Goal: Information Seeking & Learning: Learn about a topic

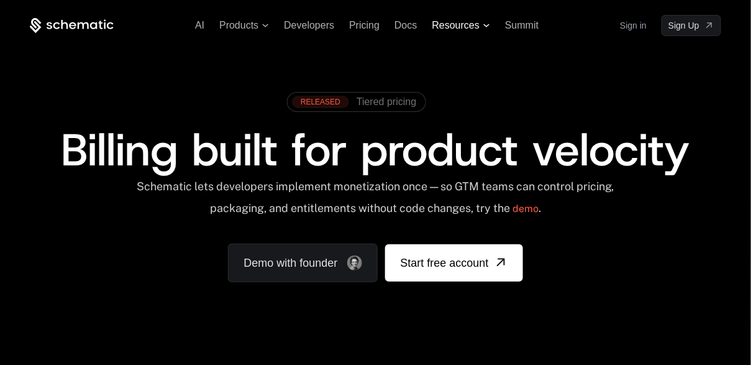
click at [476, 26] on span "Resources" at bounding box center [456, 25] width 47 height 11
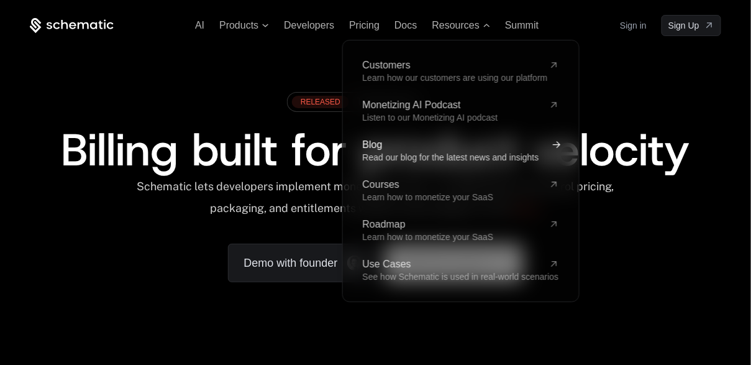
click at [418, 150] on link "Blog Read our blog for the latest news and insights" at bounding box center [460, 151] width 196 height 22
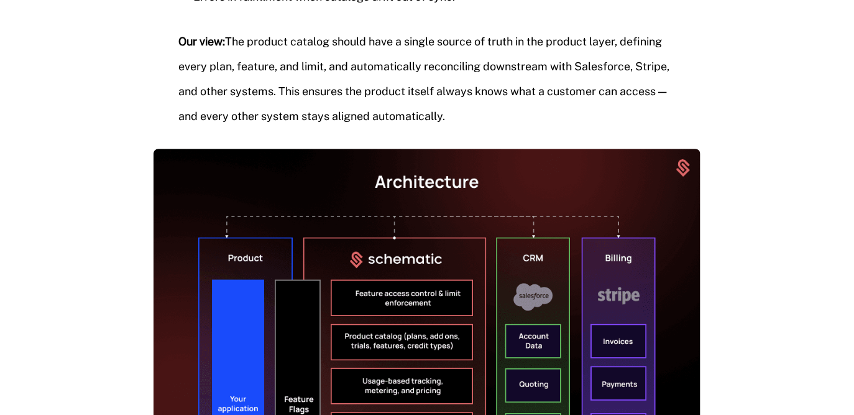
scroll to position [2765, 0]
